Goal: Find specific page/section: Find specific page/section

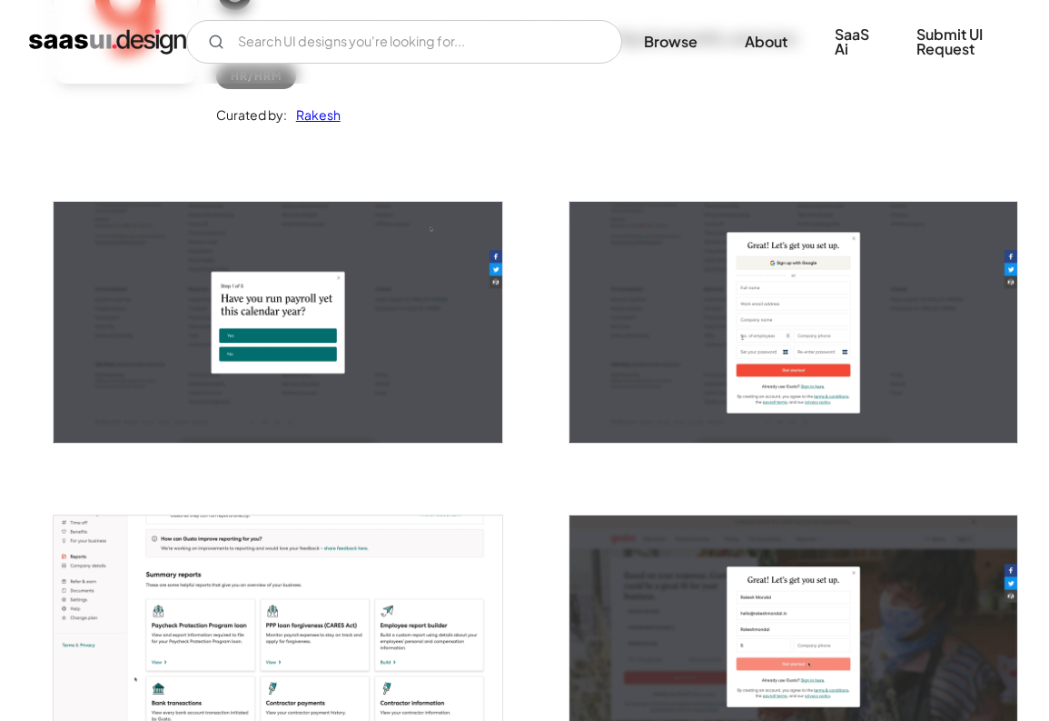
click at [548, 383] on div at bounding box center [783, 311] width 472 height 314
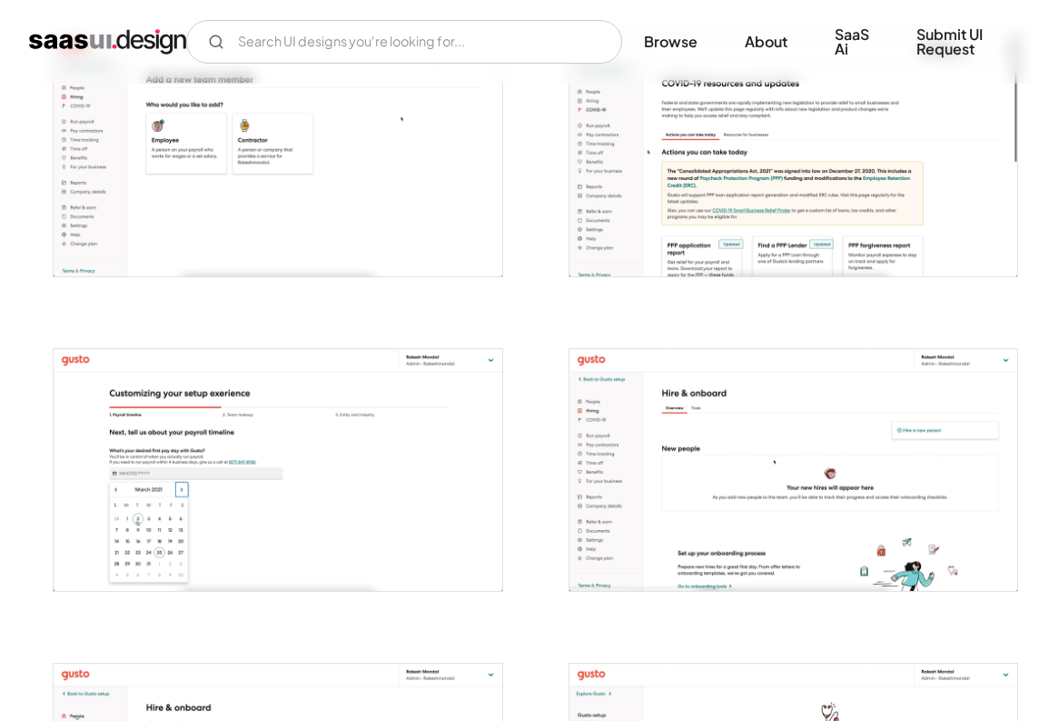
scroll to position [2452, 0]
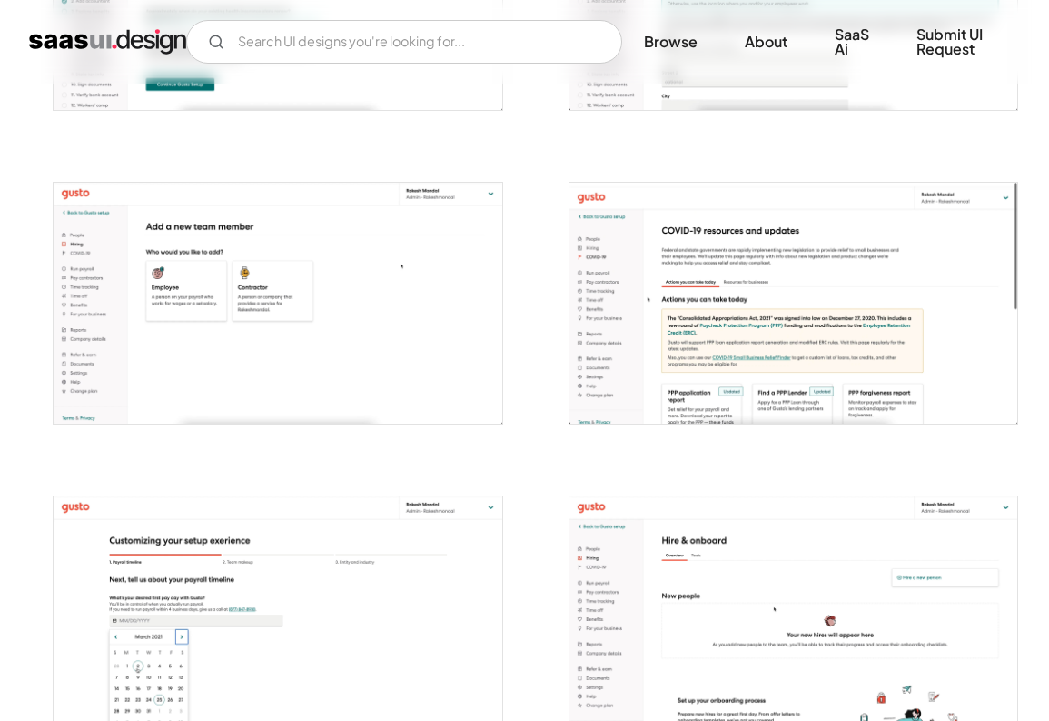
click at [747, 295] on img "open lightbox" at bounding box center [794, 304] width 449 height 242
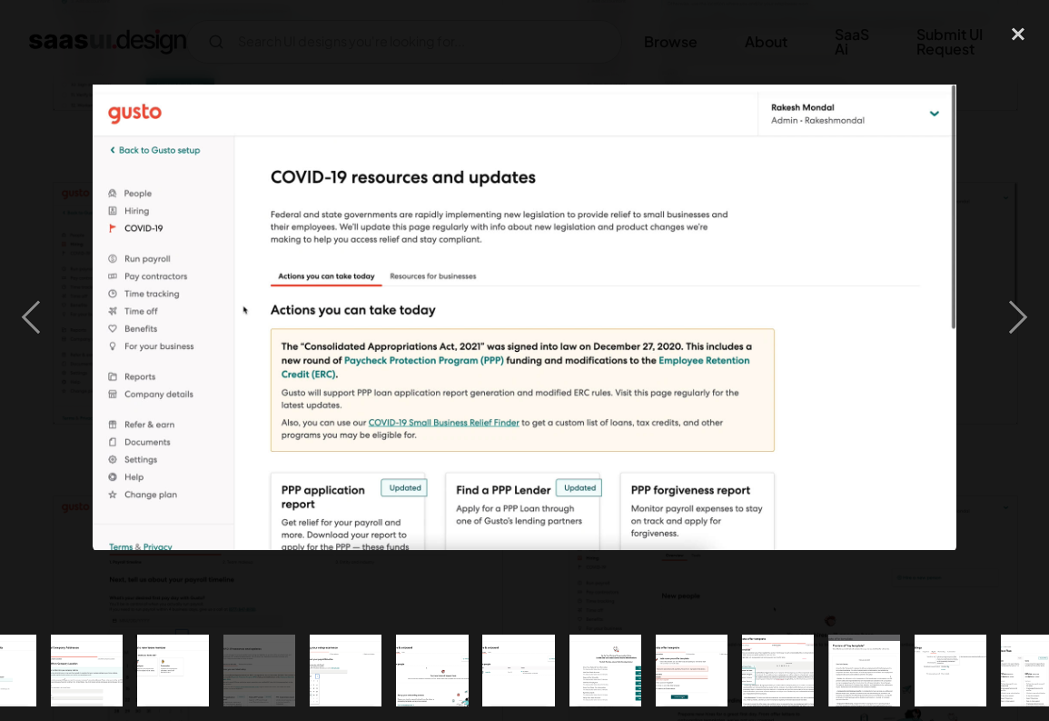
scroll to position [0, 1127]
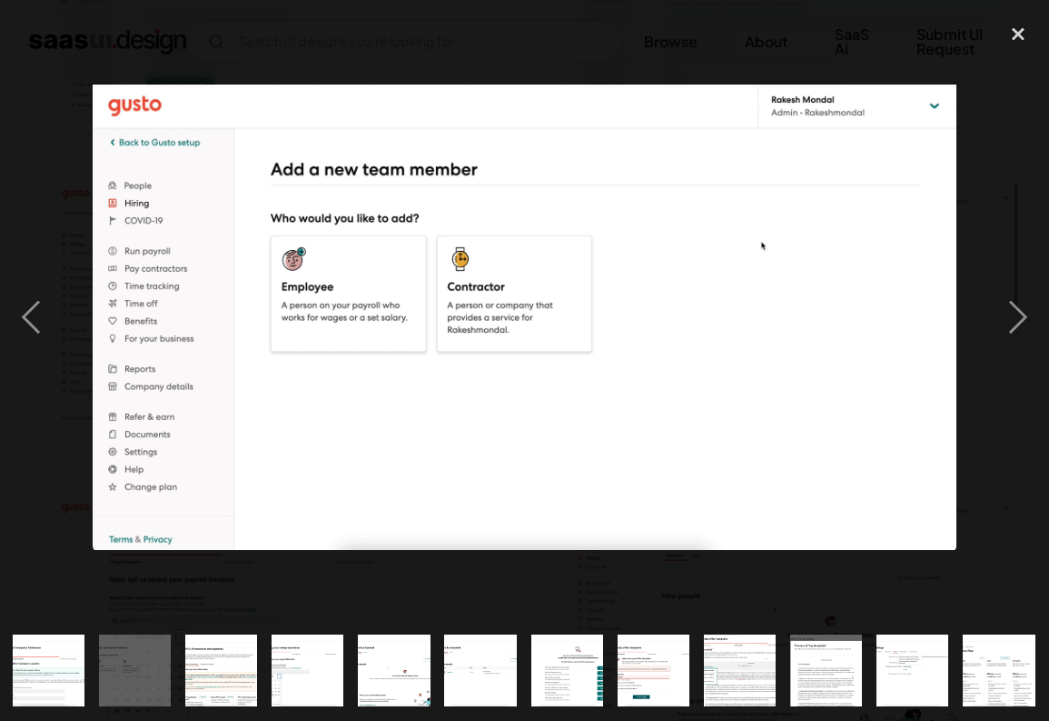
drag, startPoint x: 583, startPoint y: 327, endPoint x: 811, endPoint y: 484, distance: 277.0
click at [1010, 323] on div "next image" at bounding box center [1019, 317] width 62 height 605
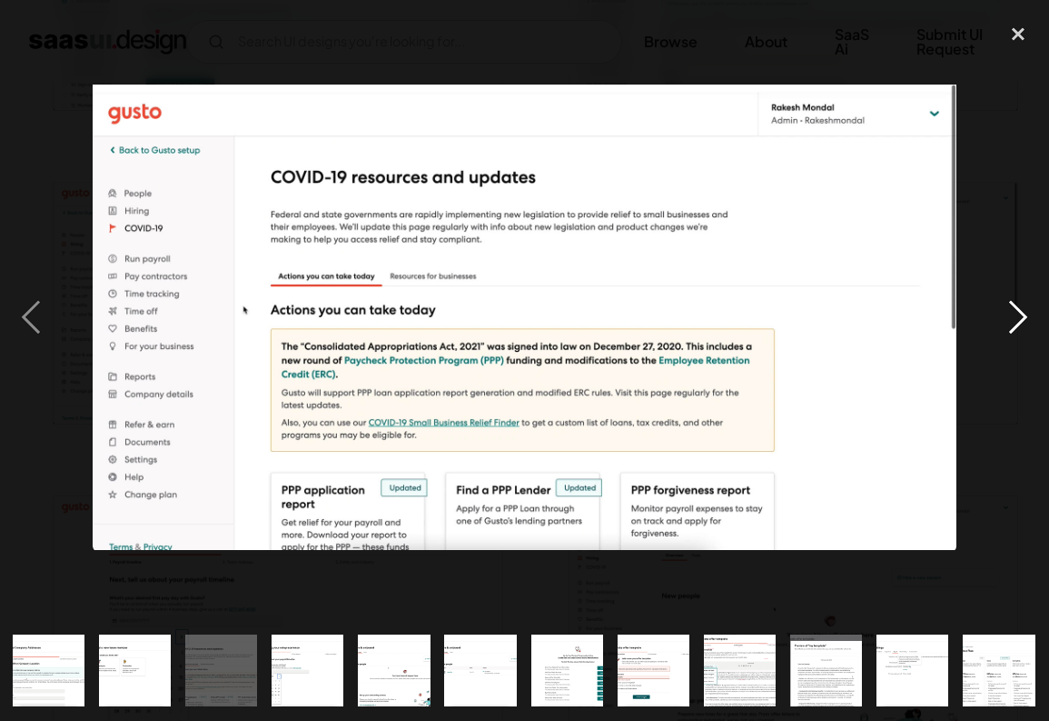
click at [1020, 308] on div "next image" at bounding box center [1019, 317] width 62 height 605
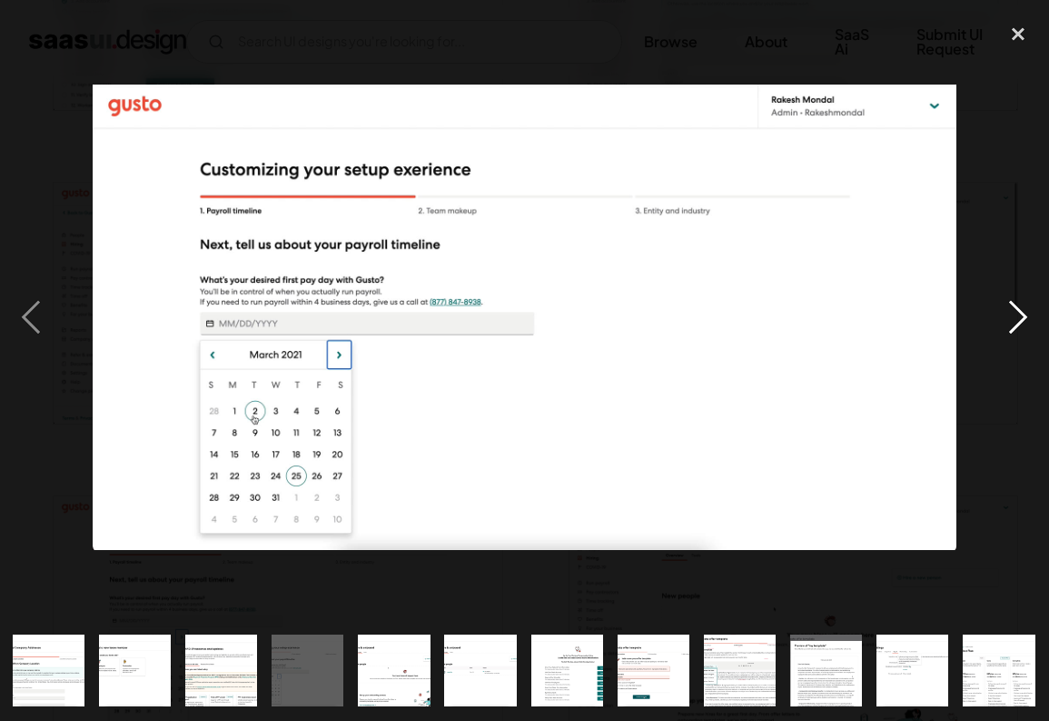
click at [1020, 308] on div "next image" at bounding box center [1019, 317] width 62 height 605
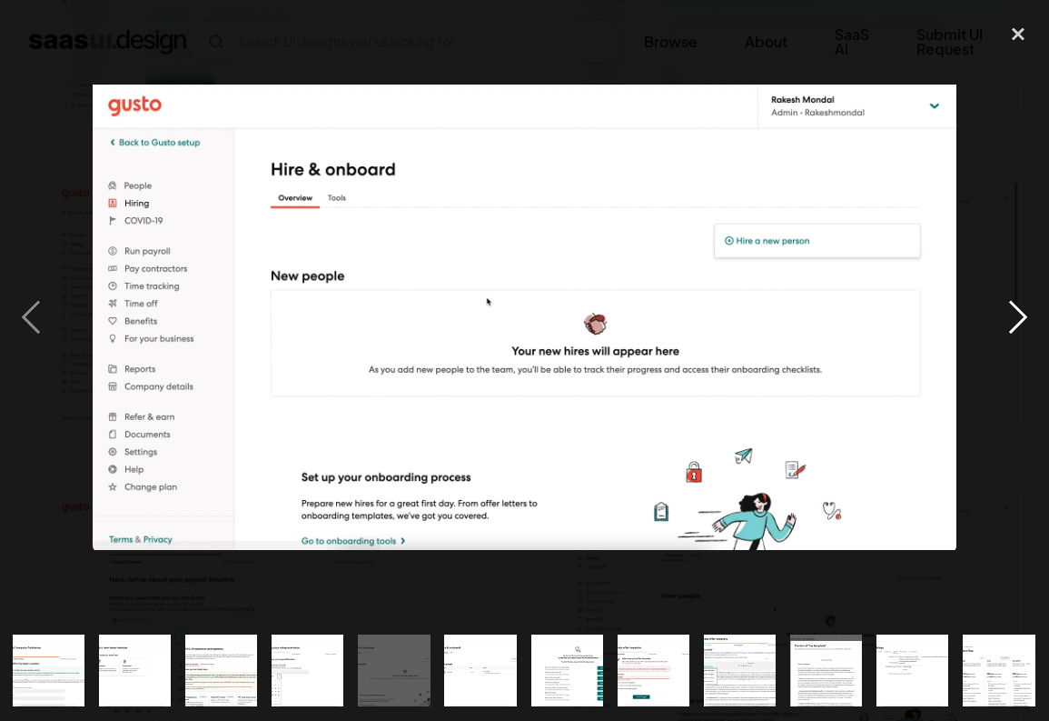
click at [1020, 308] on div "next image" at bounding box center [1019, 317] width 62 height 605
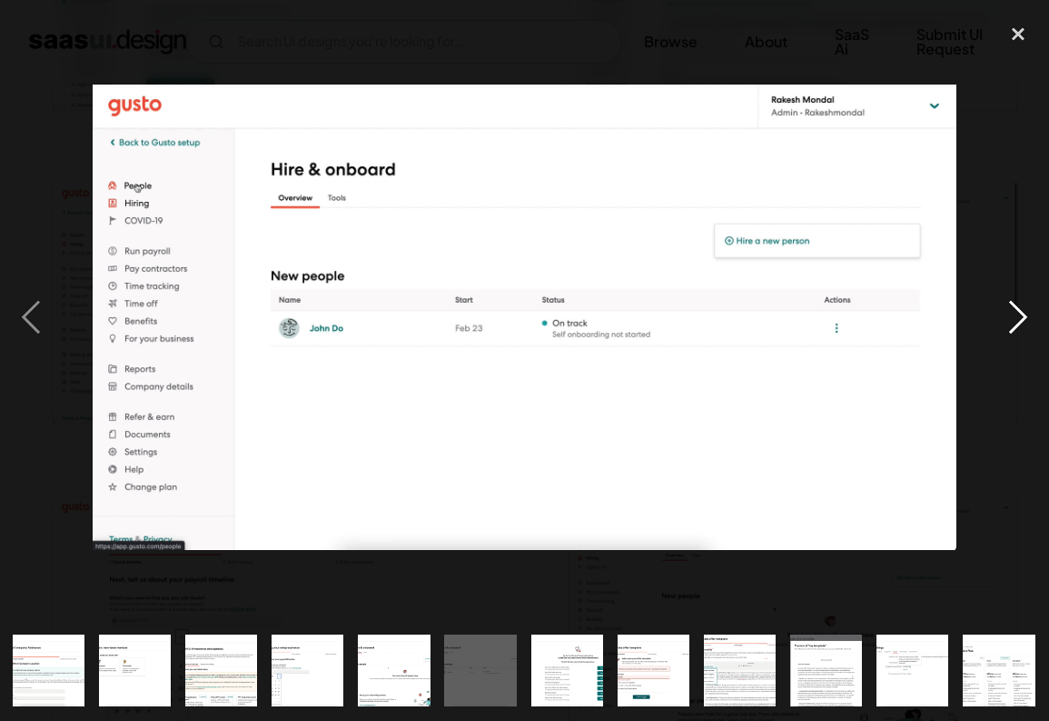
click at [1020, 308] on div "next image" at bounding box center [1019, 317] width 62 height 605
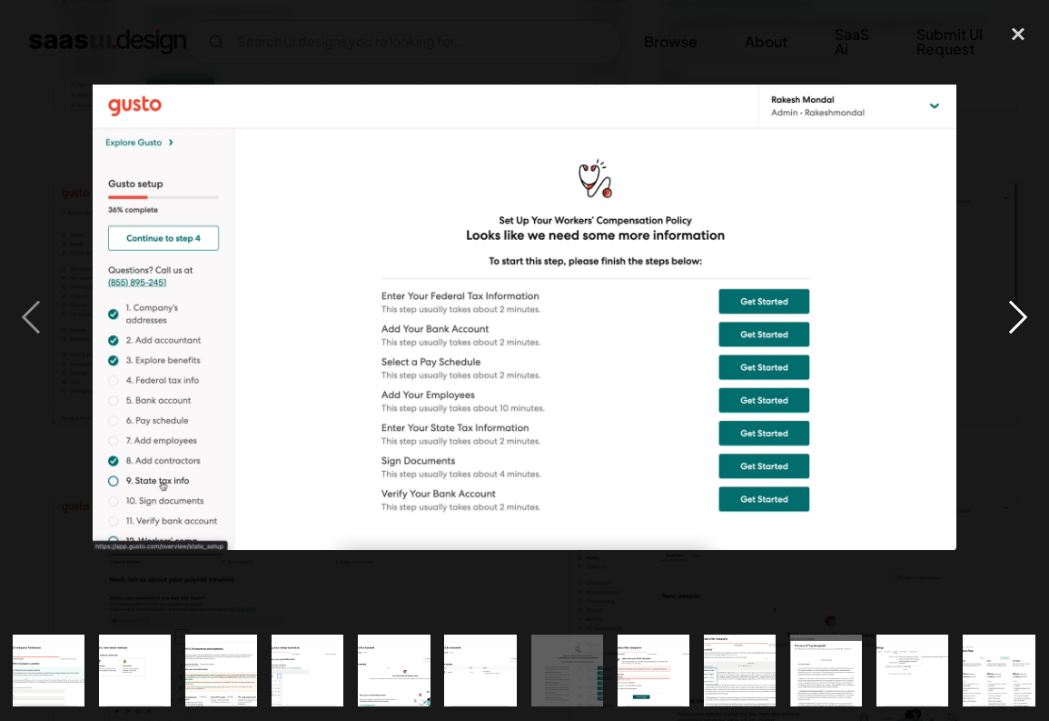
click at [1020, 308] on div "next image" at bounding box center [1019, 317] width 62 height 605
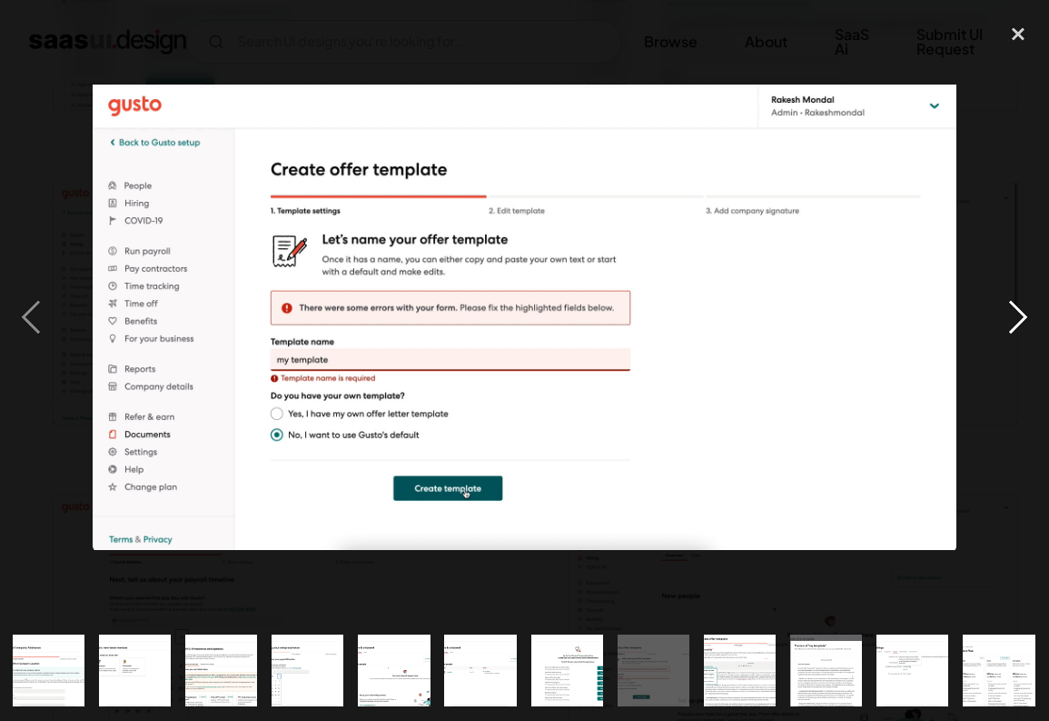
click at [1020, 308] on div "next image" at bounding box center [1019, 317] width 62 height 605
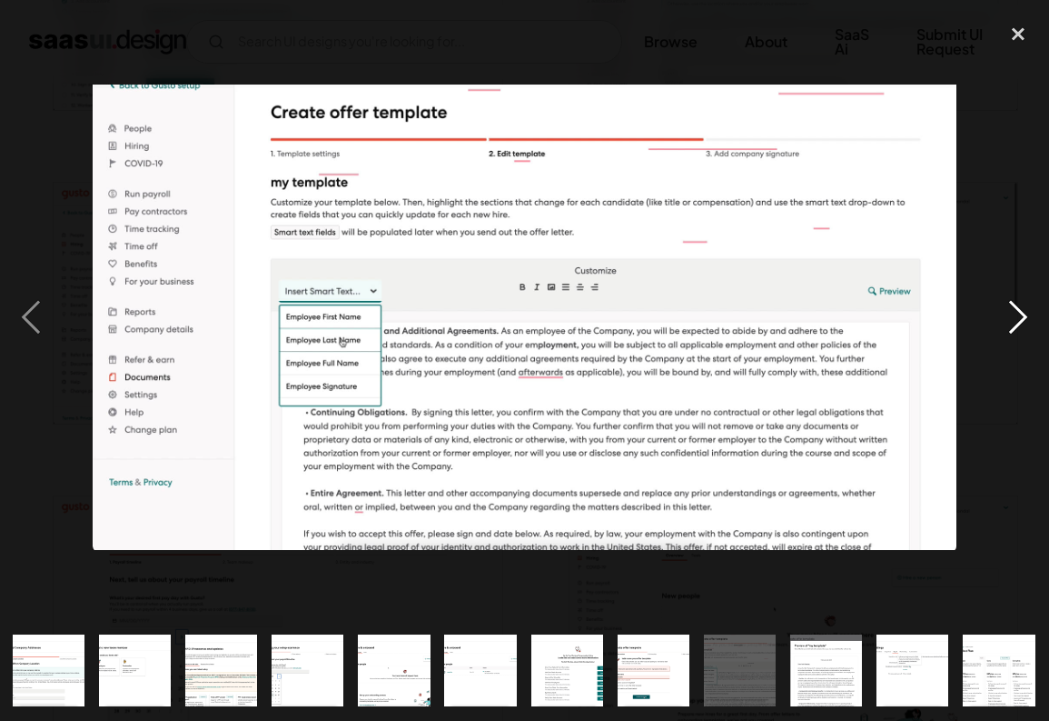
click at [1020, 308] on div "next image" at bounding box center [1019, 317] width 62 height 605
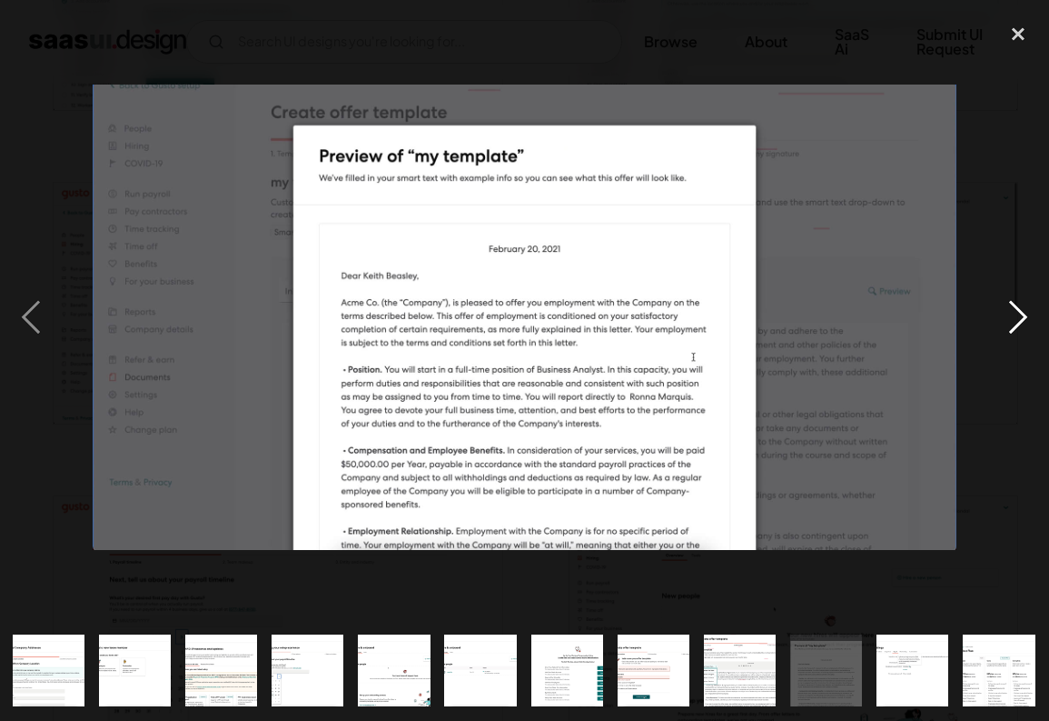
click at [1020, 308] on div "next image" at bounding box center [1019, 317] width 62 height 605
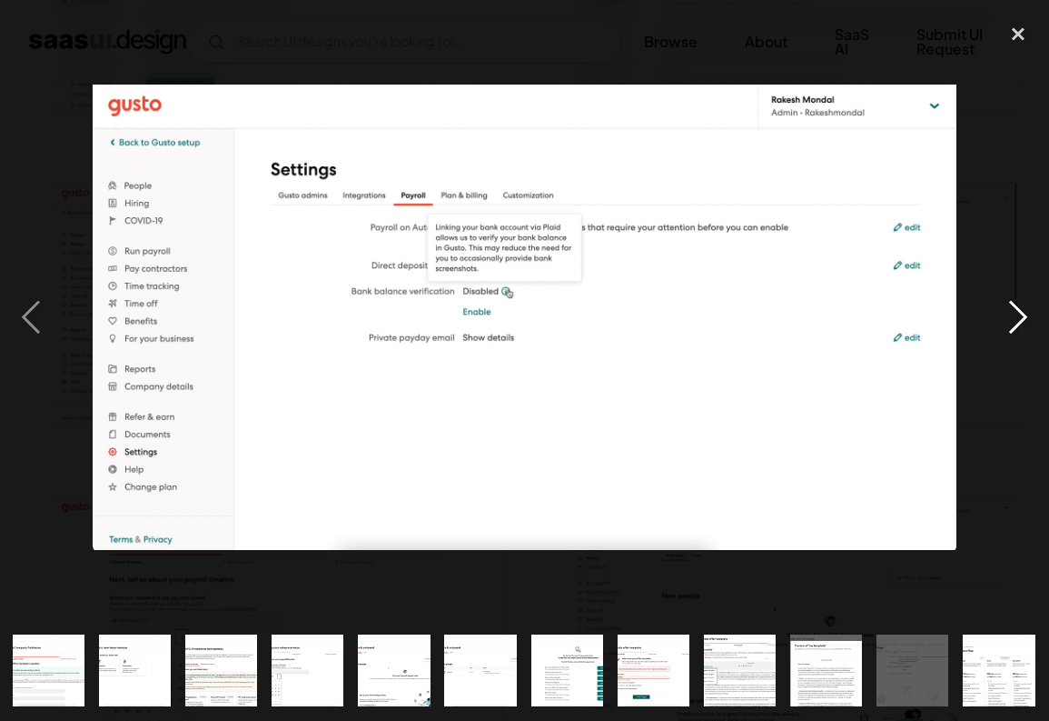
click at [1020, 308] on div "next image" at bounding box center [1019, 317] width 62 height 605
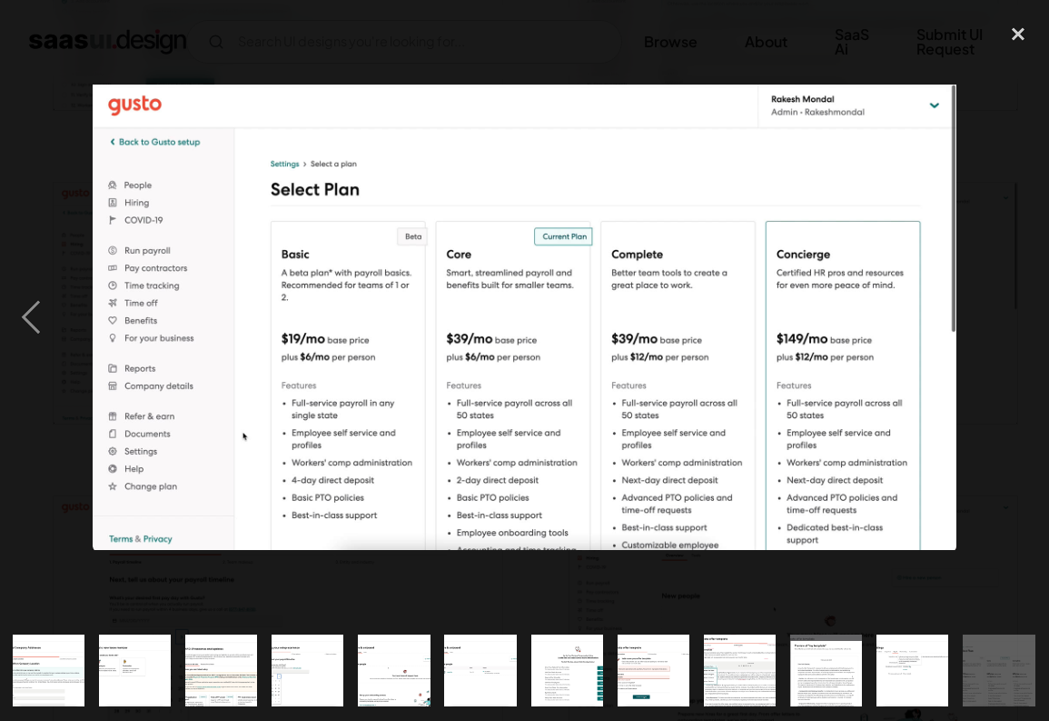
click at [1020, 308] on div "next image" at bounding box center [1019, 317] width 62 height 605
click at [1020, 44] on div "close lightbox" at bounding box center [1019, 35] width 62 height 40
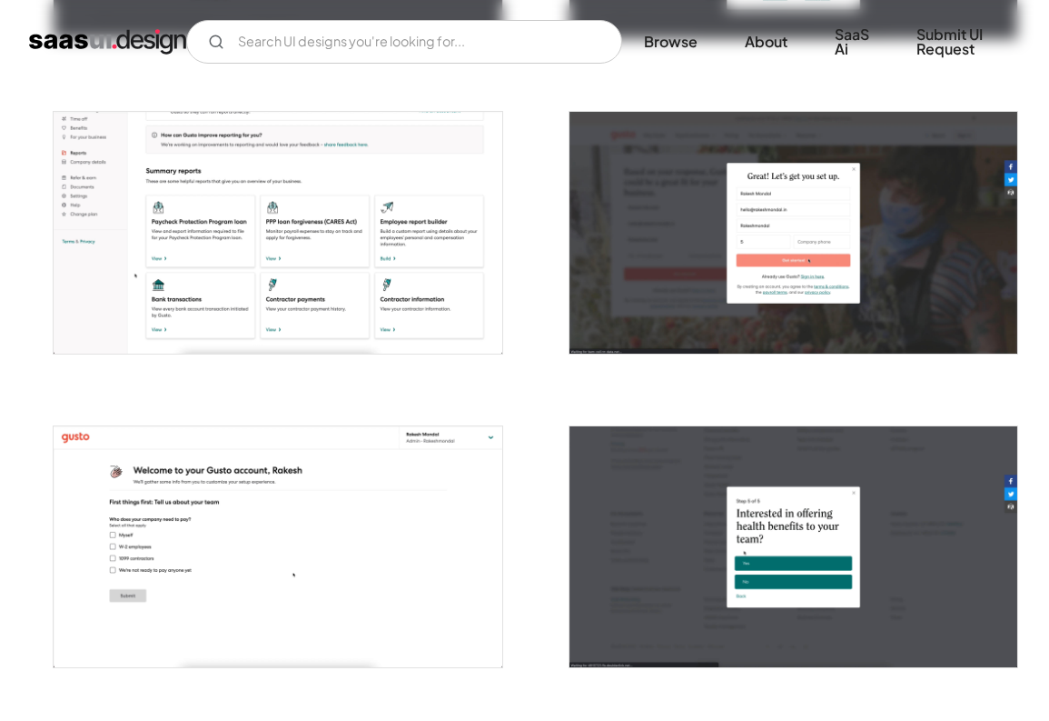
scroll to position [0, 0]
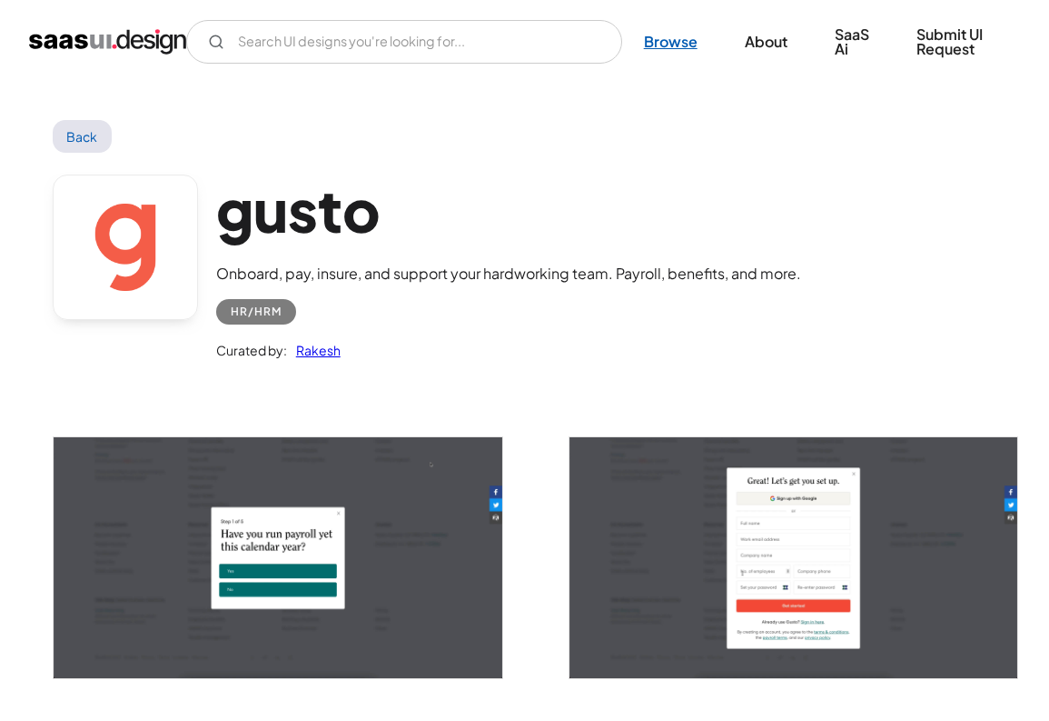
click at [669, 50] on link "Browse" at bounding box center [670, 42] width 97 height 40
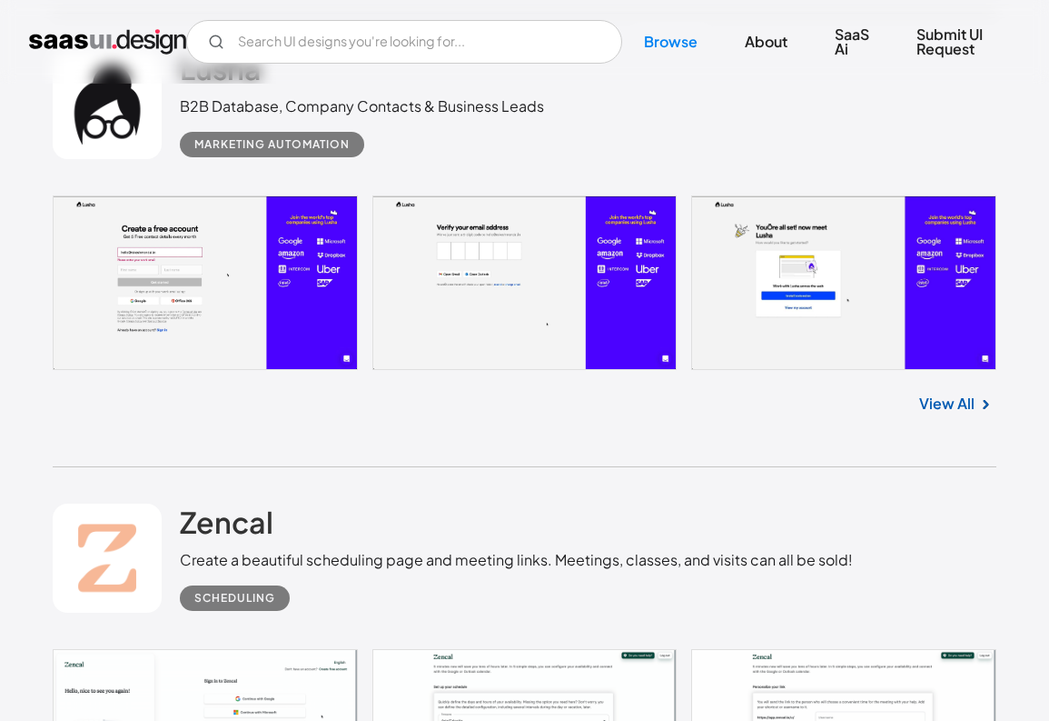
scroll to position [10102, 0]
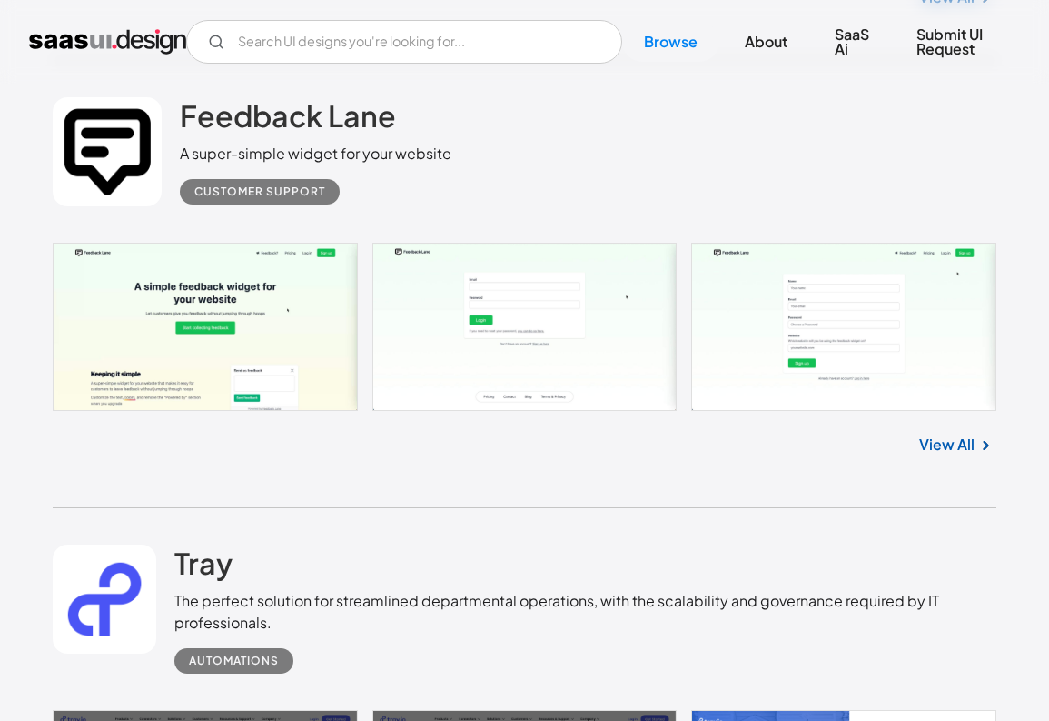
scroll to position [11473, 0]
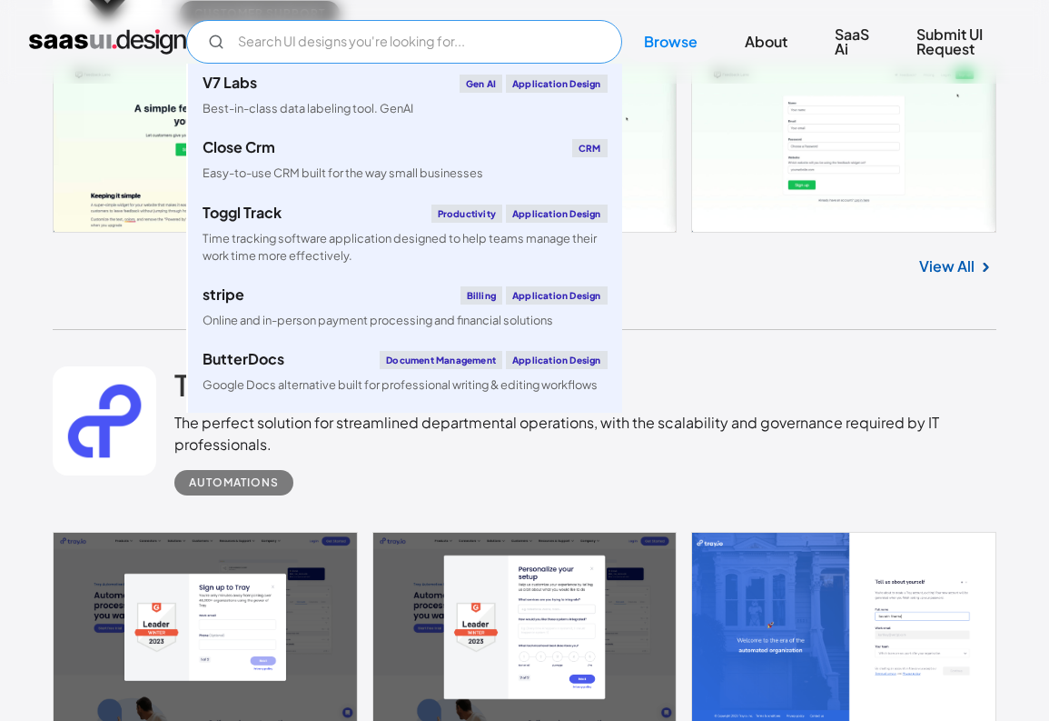
click at [349, 38] on input "Email Form" at bounding box center [404, 42] width 436 height 44
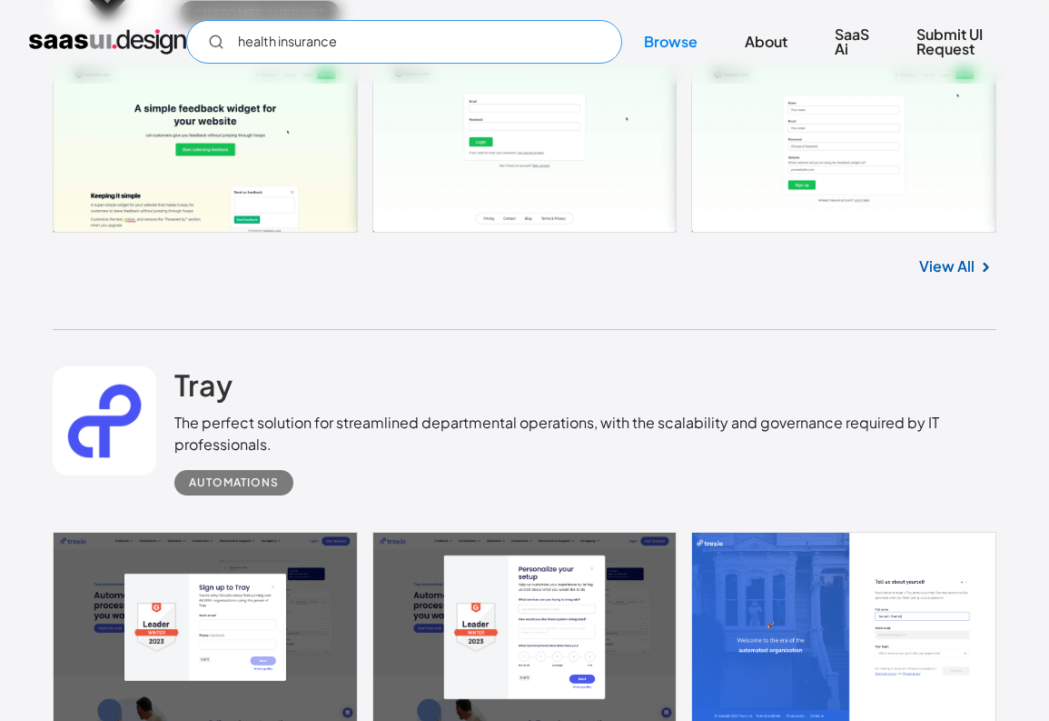
click at [576, 36] on input "health insurance" at bounding box center [404, 42] width 436 height 44
type input "health insurance"
click at [507, 57] on input "health insurance" at bounding box center [404, 42] width 436 height 44
click at [345, 44] on input "health insurance" at bounding box center [404, 42] width 436 height 44
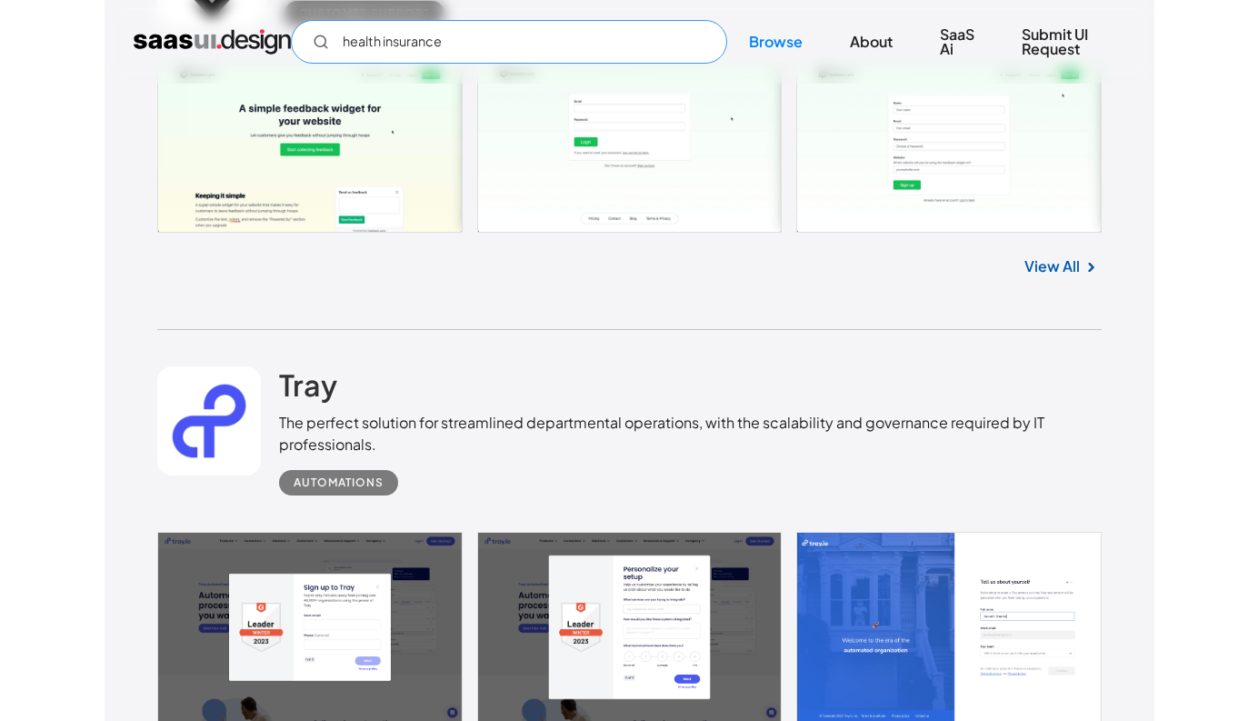
scroll to position [12111, 0]
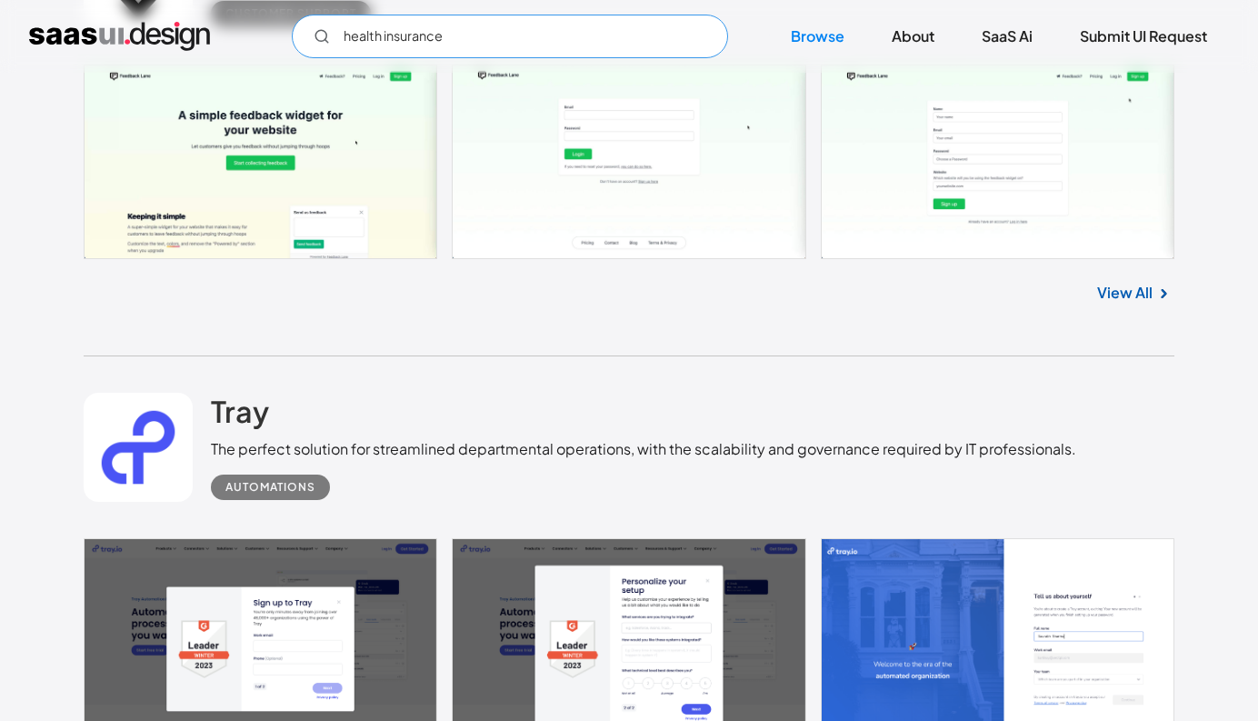
click at [619, 43] on input "health insurance" at bounding box center [510, 37] width 436 height 44
click at [831, 35] on link "Browse" at bounding box center [817, 36] width 97 height 40
